Goal: Check status: Check status

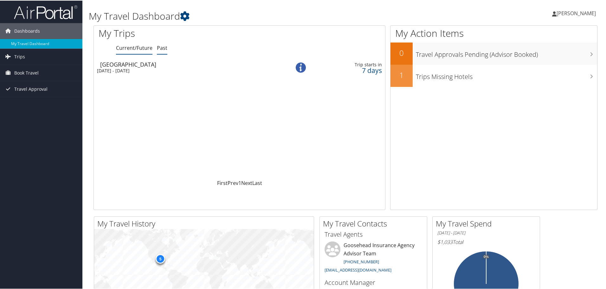
click at [162, 46] on link "Past" at bounding box center [162, 47] width 10 height 7
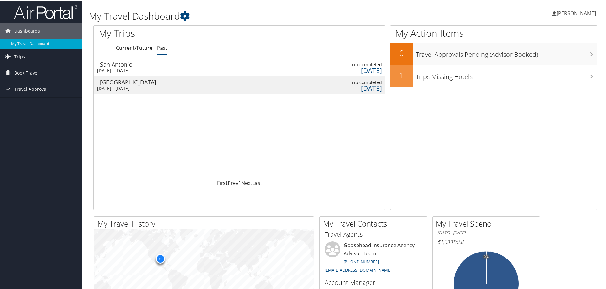
click at [120, 84] on div "[GEOGRAPHIC_DATA]" at bounding box center [188, 82] width 177 height 6
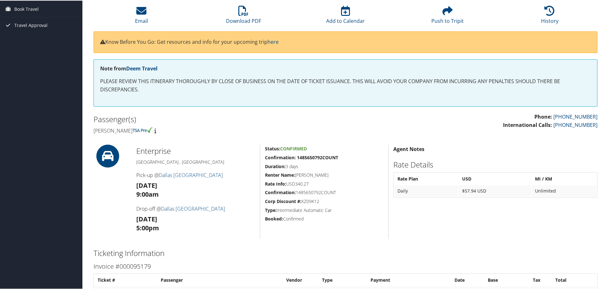
scroll to position [39, 0]
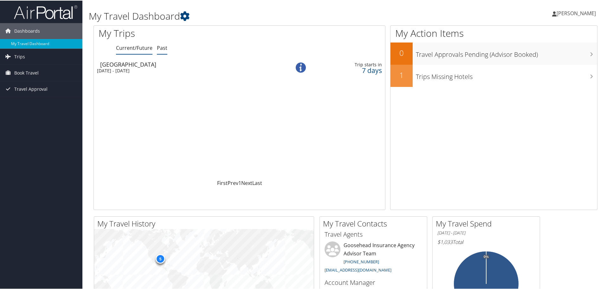
click at [160, 49] on link "Past" at bounding box center [162, 47] width 10 height 7
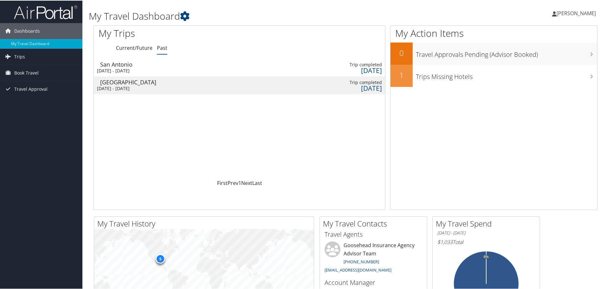
click at [135, 69] on div "Thu 7 Aug 2025 - Thu 7 Aug 2025" at bounding box center [185, 70] width 177 height 6
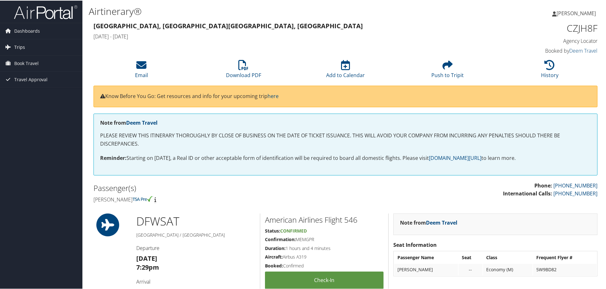
click at [16, 44] on span "Trips" at bounding box center [19, 47] width 11 height 16
click at [26, 66] on link "Past Trips" at bounding box center [41, 69] width 82 height 10
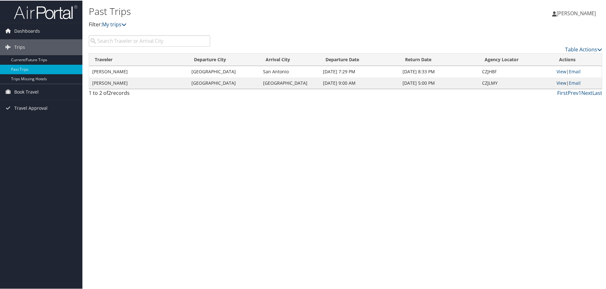
click at [559, 83] on link "View" at bounding box center [561, 82] width 10 height 6
click at [558, 70] on link "View" at bounding box center [561, 71] width 10 height 6
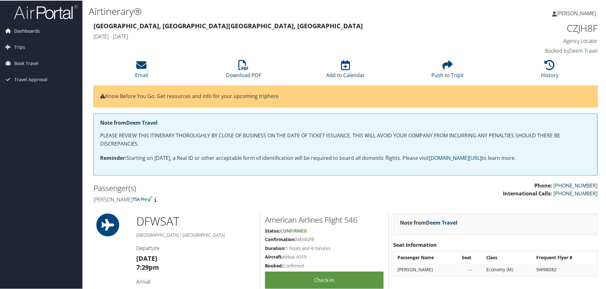
click at [25, 31] on span "Dashboards" at bounding box center [27, 30] width 26 height 16
click at [29, 74] on span "Book Travel" at bounding box center [26, 72] width 24 height 16
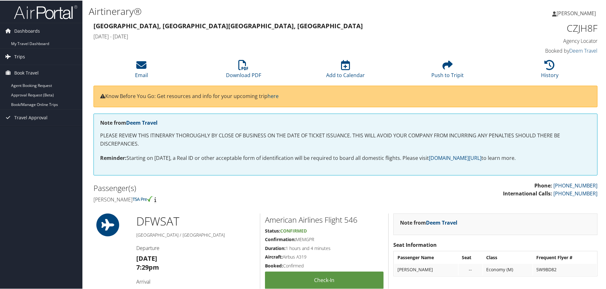
click at [28, 57] on link "Trips" at bounding box center [41, 56] width 82 height 16
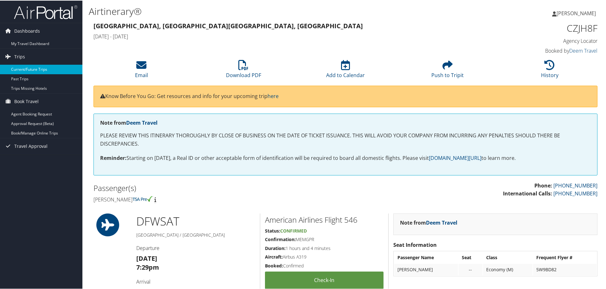
click at [30, 69] on link "Current/Future Trips" at bounding box center [41, 69] width 82 height 10
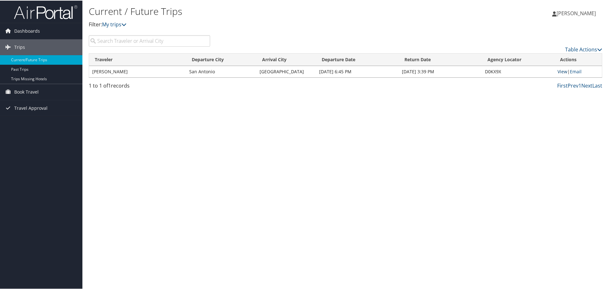
click at [559, 72] on link "View" at bounding box center [562, 71] width 10 height 6
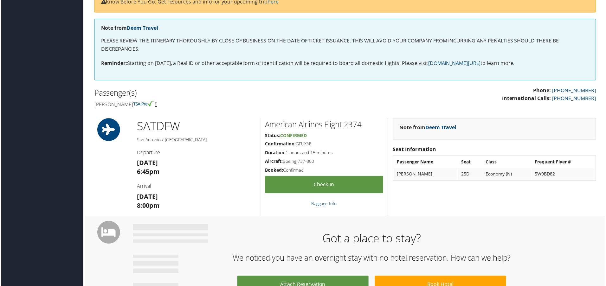
scroll to position [95, 0]
